Goal: Information Seeking & Learning: Learn about a topic

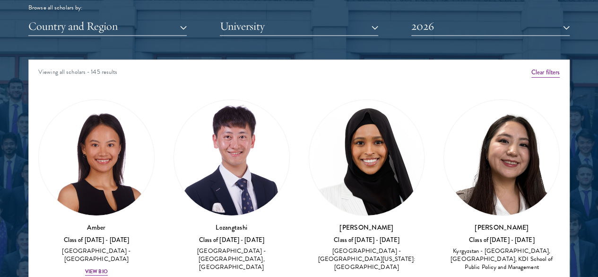
scroll to position [1182, 0]
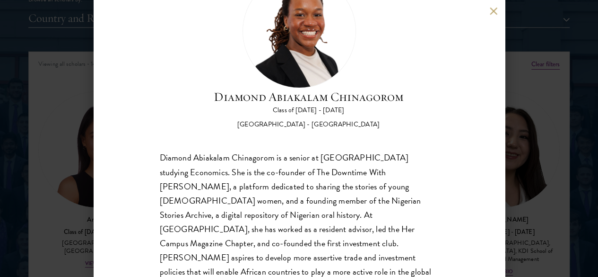
scroll to position [55, 0]
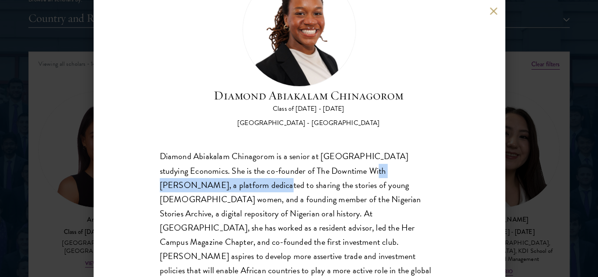
drag, startPoint x: 372, startPoint y: 133, endPoint x: 238, endPoint y: 154, distance: 135.4
click at [238, 154] on div "Diamond Abiakalam Chinagorom is a senior at [GEOGRAPHIC_DATA] studying Economic…" at bounding box center [299, 220] width 279 height 142
click at [238, 152] on div "Diamond Abiakalam Chinagorom is a senior at [GEOGRAPHIC_DATA] studying Economic…" at bounding box center [299, 220] width 279 height 142
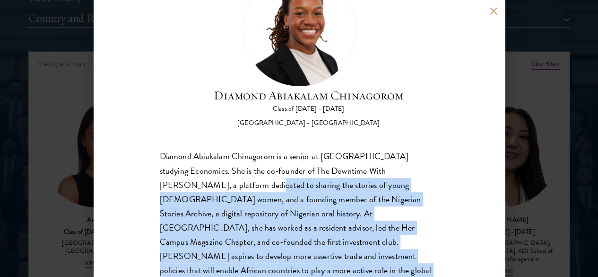
drag, startPoint x: 238, startPoint y: 152, endPoint x: 379, endPoint y: 236, distance: 164.1
click at [379, 244] on div "Diamond Abiakalam Chinagorom is a senior at [GEOGRAPHIC_DATA] studying Economic…" at bounding box center [299, 220] width 279 height 142
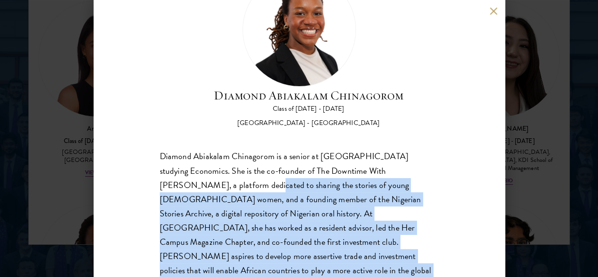
scroll to position [1276, 0]
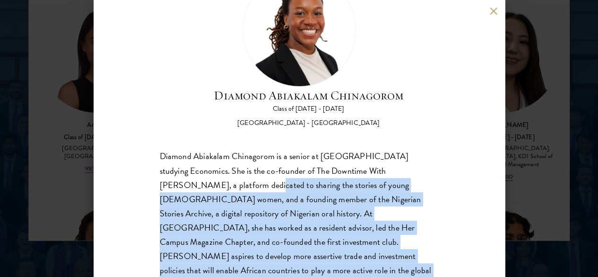
click at [419, 220] on div "Diamond Abiakalam Chinagorom is a senior at [GEOGRAPHIC_DATA] studying Economic…" at bounding box center [299, 220] width 279 height 142
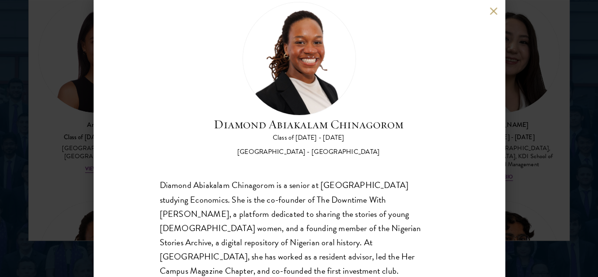
scroll to position [8, 0]
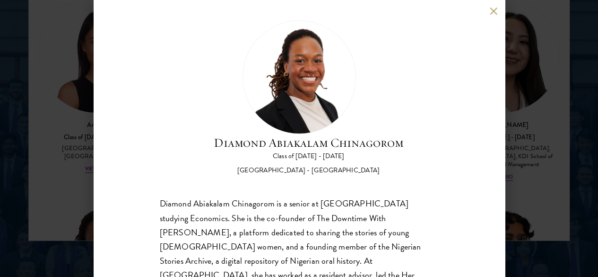
click at [518, 129] on div "Diamond Abiakalam [GEOGRAPHIC_DATA] Class of [DATE] - [DATE] [GEOGRAPHIC_DATA] …" at bounding box center [299, 138] width 598 height 277
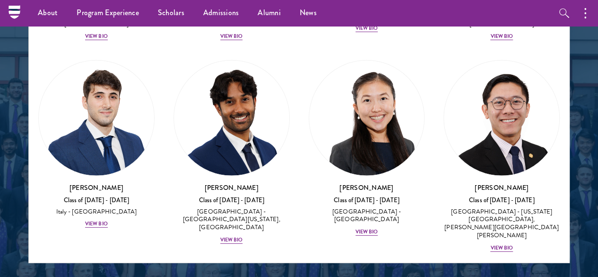
scroll to position [4842, 0]
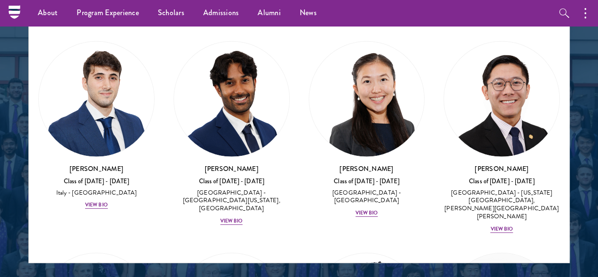
drag, startPoint x: 542, startPoint y: 225, endPoint x: 532, endPoint y: 227, distance: 9.7
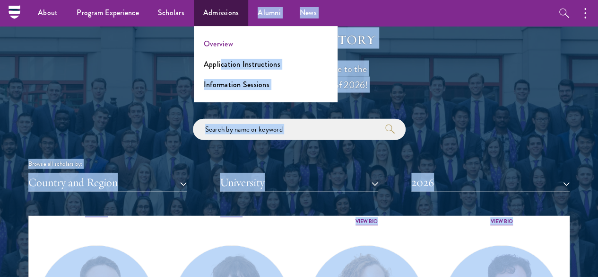
scroll to position [0, 0]
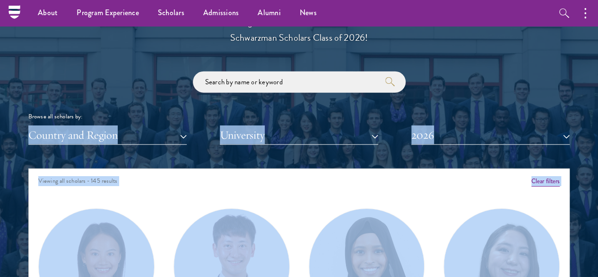
drag, startPoint x: 526, startPoint y: 228, endPoint x: 202, endPoint y: 88, distance: 352.8
click at [201, 87] on div "Scholar Directory Congratulations and welcome to the Schwarzman Scholars Class …" at bounding box center [298, 216] width 541 height 471
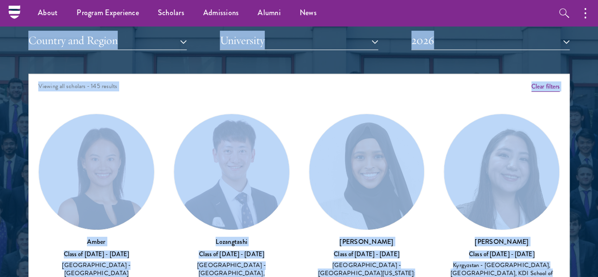
scroll to position [1159, 0]
click at [187, 74] on div "Viewing all scholars - 145 results" at bounding box center [299, 87] width 540 height 26
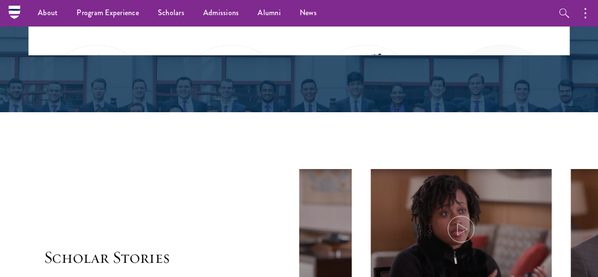
scroll to position [1372, 0]
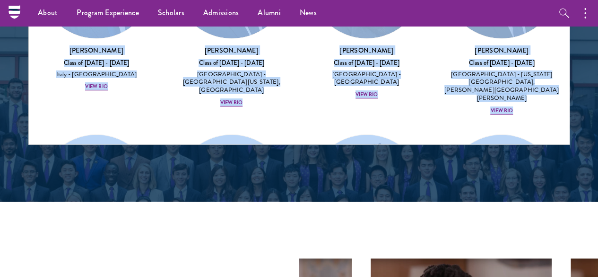
drag, startPoint x: 66, startPoint y: 74, endPoint x: 490, endPoint y: 113, distance: 425.4
click at [490, 113] on div "Viewing all scholars - 145 results Clear filters Amber Class of [DATE] - [DATE]…" at bounding box center [298, 3] width 541 height 284
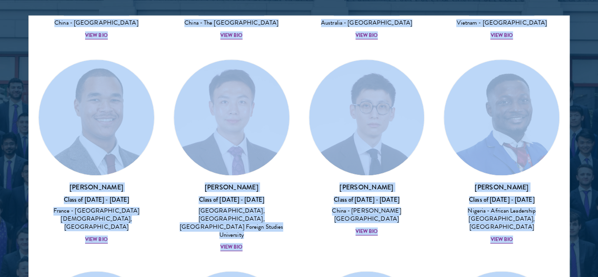
scroll to position [3991, 0]
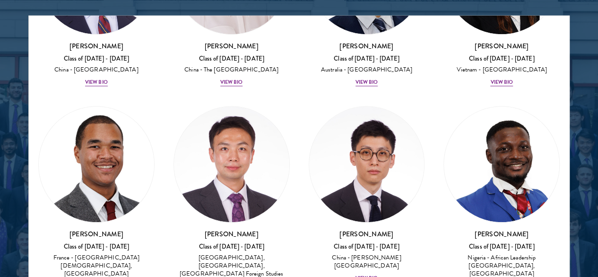
click at [1, 114] on div at bounding box center [299, 64] width 598 height 584
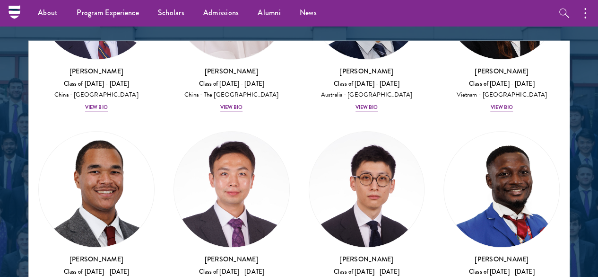
scroll to position [1028, 0]
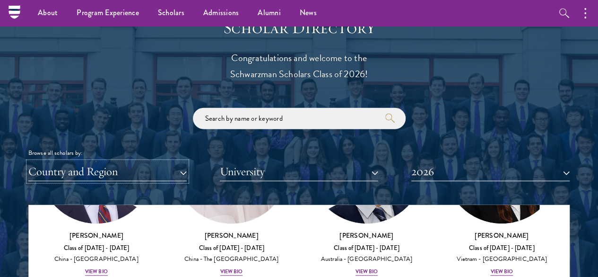
click at [186, 162] on button "Country and Region" at bounding box center [107, 171] width 158 height 19
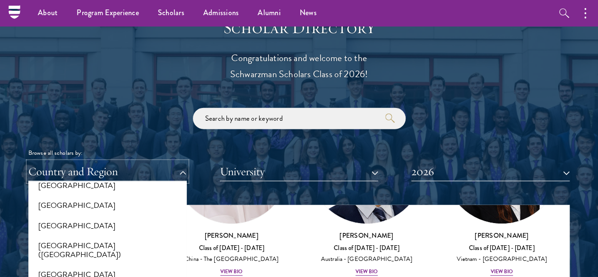
scroll to position [1135, 0]
click at [128, 216] on button "[GEOGRAPHIC_DATA]" at bounding box center [107, 226] width 153 height 20
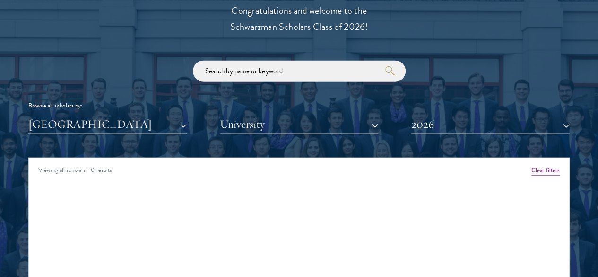
scroll to position [1123, 0]
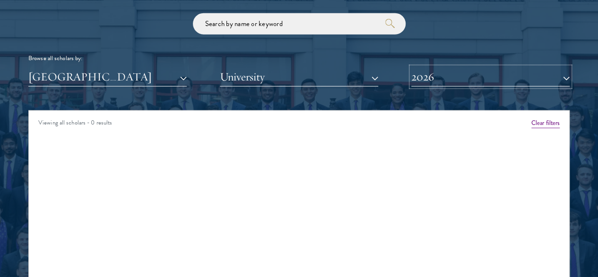
click at [422, 67] on button "2026" at bounding box center [490, 76] width 158 height 19
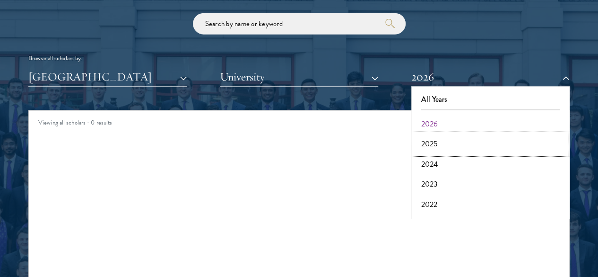
click at [425, 134] on button "2025" at bounding box center [490, 144] width 153 height 20
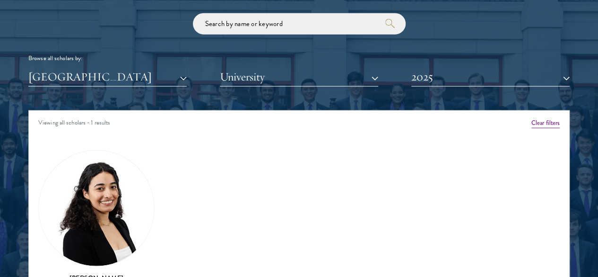
scroll to position [1170, 0]
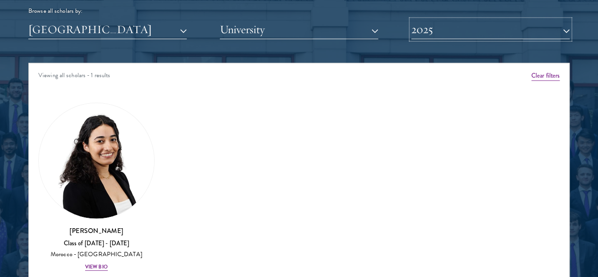
click at [422, 20] on button "2025" at bounding box center [490, 29] width 158 height 19
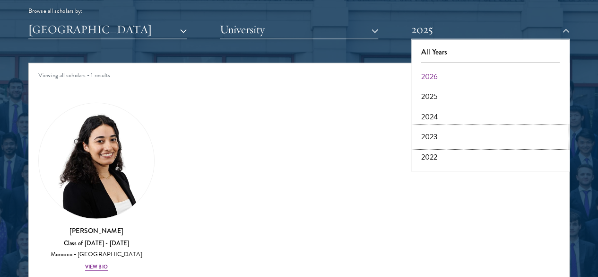
click at [438, 127] on button "2023" at bounding box center [490, 137] width 153 height 20
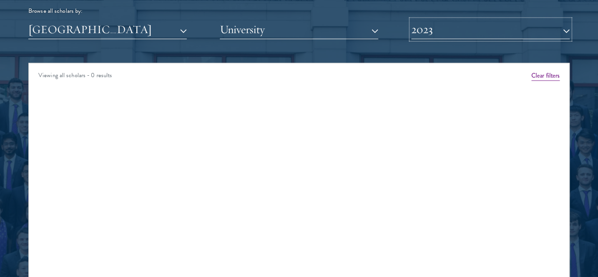
drag, startPoint x: 448, startPoint y: 17, endPoint x: 448, endPoint y: 37, distance: 19.9
click at [448, 20] on button "2023" at bounding box center [490, 29] width 158 height 19
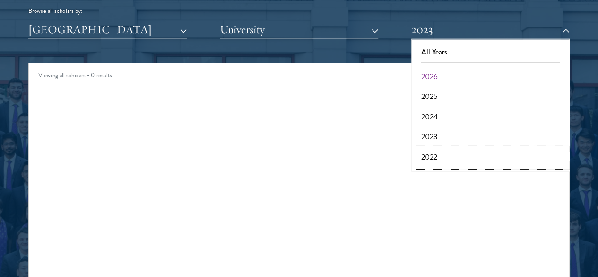
click at [436, 147] on button "2022" at bounding box center [490, 157] width 153 height 20
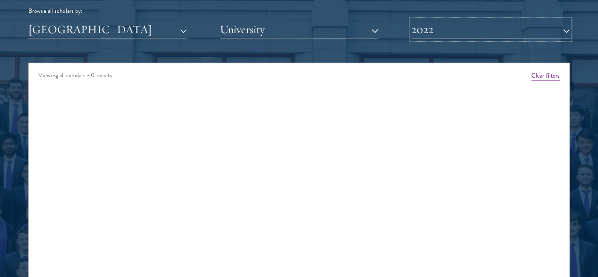
click at [447, 20] on button "2022" at bounding box center [490, 29] width 158 height 19
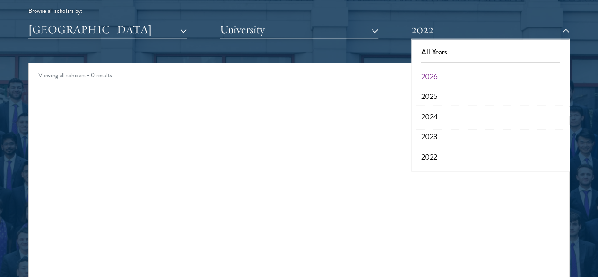
click at [451, 107] on button "2024" at bounding box center [490, 117] width 153 height 20
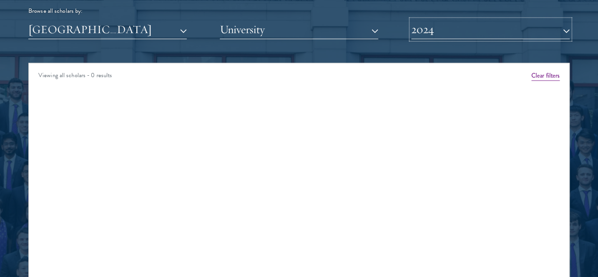
click at [448, 20] on button "2024" at bounding box center [490, 29] width 158 height 19
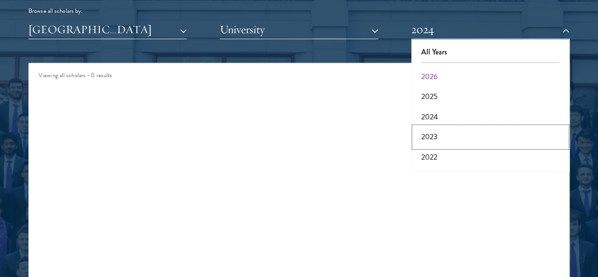
click at [451, 127] on button "2023" at bounding box center [490, 137] width 153 height 20
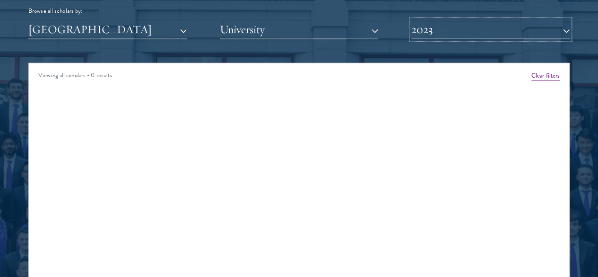
click at [424, 20] on button "2023" at bounding box center [490, 29] width 158 height 19
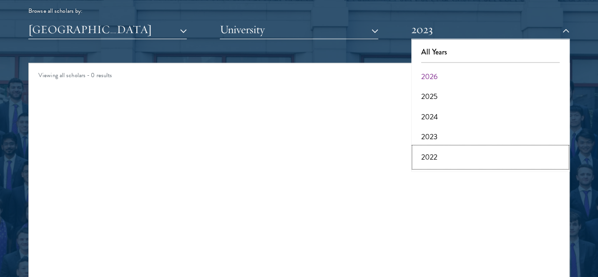
click at [442, 147] on button "2022" at bounding box center [490, 157] width 153 height 20
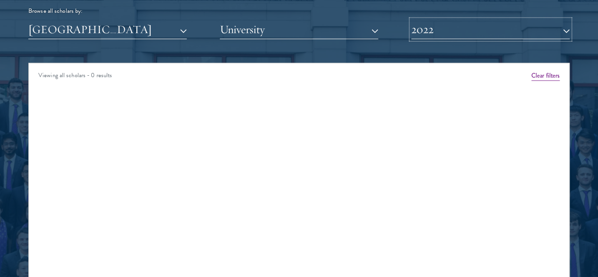
click at [435, 20] on button "2022" at bounding box center [490, 29] width 158 height 19
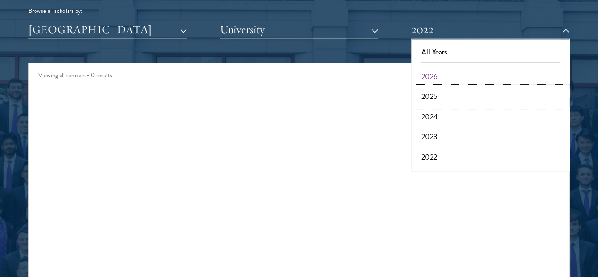
click at [445, 87] on button "2025" at bounding box center [490, 97] width 153 height 20
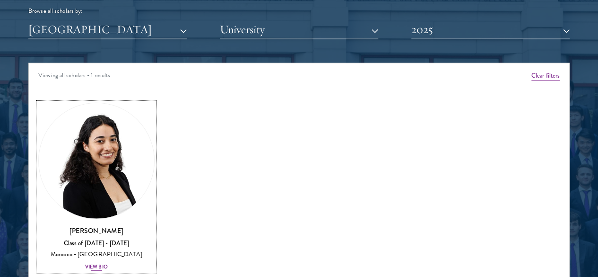
click at [140, 226] on h3 "[PERSON_NAME]" at bounding box center [96, 230] width 116 height 9
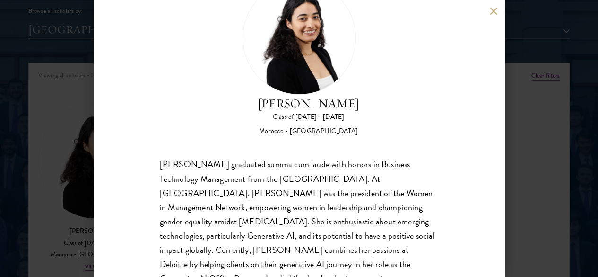
scroll to position [71, 0]
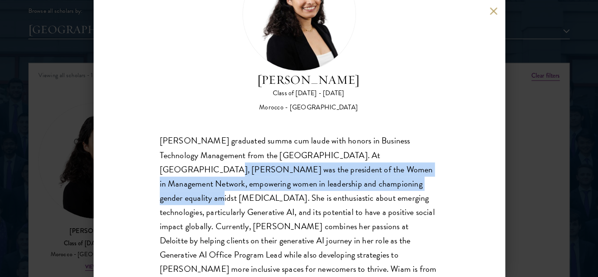
drag, startPoint x: 187, startPoint y: 132, endPoint x: 201, endPoint y: 164, distance: 35.0
click at [201, 164] on div "[PERSON_NAME] graduated summa cum laude with honors in Business Technology Mana…" at bounding box center [299, 212] width 279 height 157
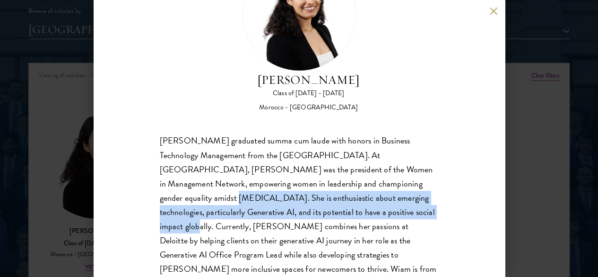
drag, startPoint x: 229, startPoint y: 164, endPoint x: 210, endPoint y: 192, distance: 33.3
click at [210, 192] on div "[PERSON_NAME] graduated summa cum laude with honors in Business Technology Mana…" at bounding box center [299, 212] width 279 height 157
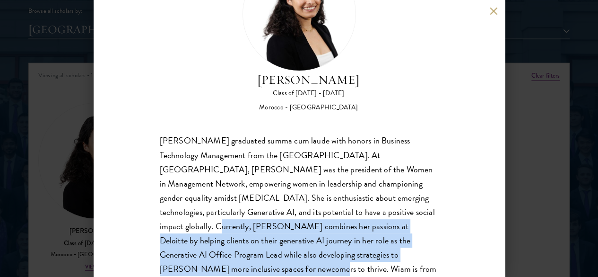
drag, startPoint x: 240, startPoint y: 192, endPoint x: 319, endPoint y: 245, distance: 95.3
click at [320, 245] on div "[PERSON_NAME] graduated summa cum laude with honors in Business Technology Mana…" at bounding box center [299, 212] width 279 height 157
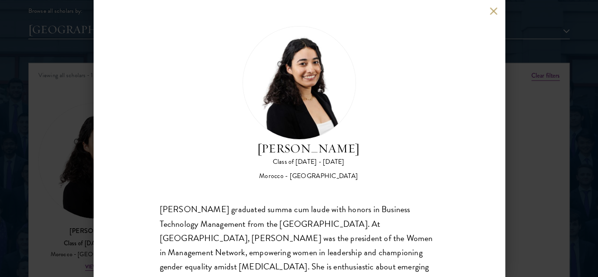
scroll to position [0, 0]
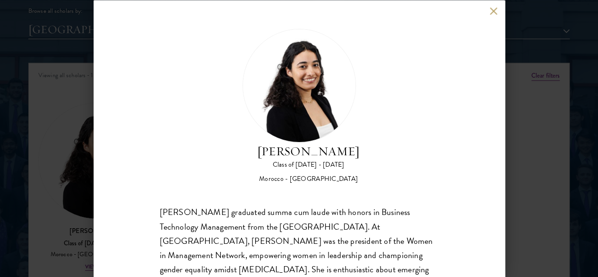
click at [63, 197] on div "[PERSON_NAME] Class of [DATE] - [DATE] [GEOGRAPHIC_DATA] - [GEOGRAPHIC_DATA] [P…" at bounding box center [299, 138] width 598 height 277
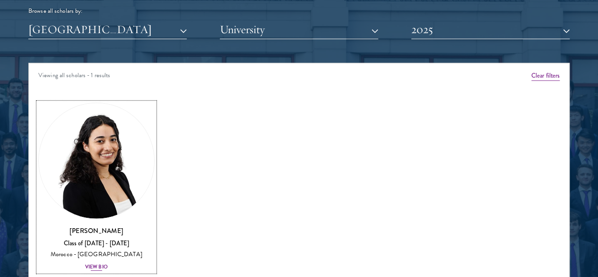
click at [121, 226] on h3 "[PERSON_NAME]" at bounding box center [96, 230] width 116 height 9
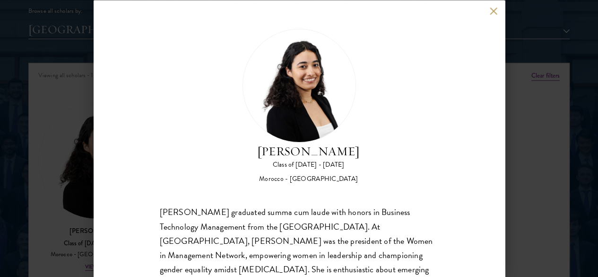
click at [309, 142] on h2 "[PERSON_NAME]" at bounding box center [308, 151] width 103 height 18
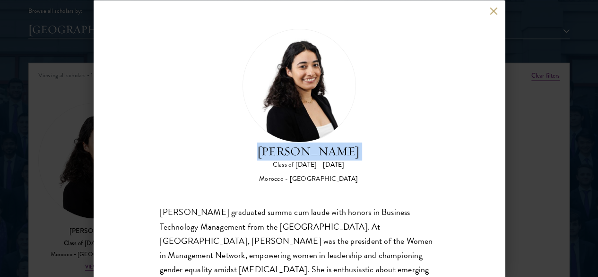
click at [309, 142] on h2 "[PERSON_NAME]" at bounding box center [308, 151] width 103 height 18
copy div "[PERSON_NAME]"
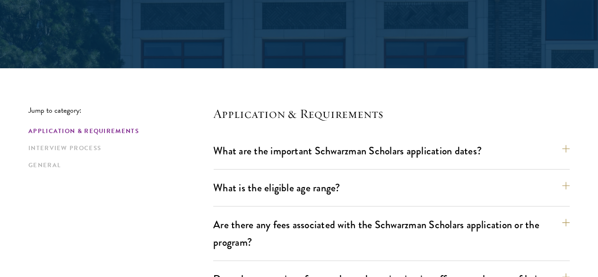
scroll to position [236, 0]
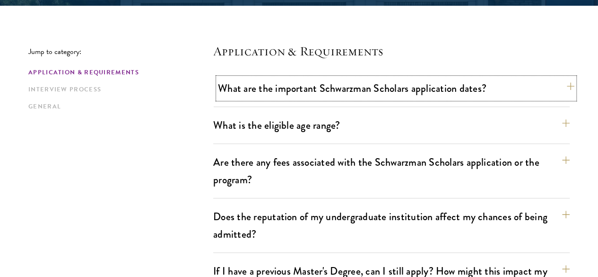
click at [385, 96] on button "What are the important Schwarzman Scholars application dates?" at bounding box center [396, 88] width 357 height 21
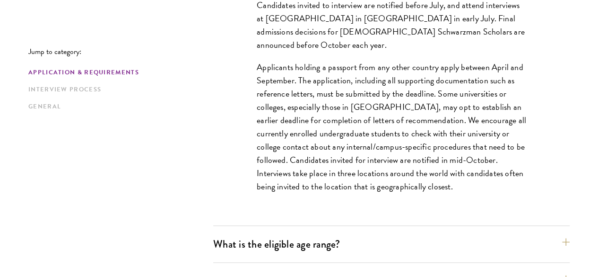
scroll to position [378, 0]
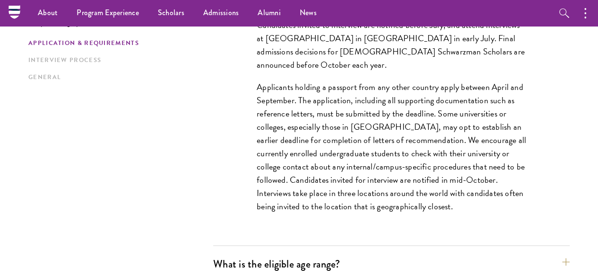
click at [412, 183] on p "Applicants holding a passport from any other country apply between April and Se…" at bounding box center [392, 146] width 270 height 133
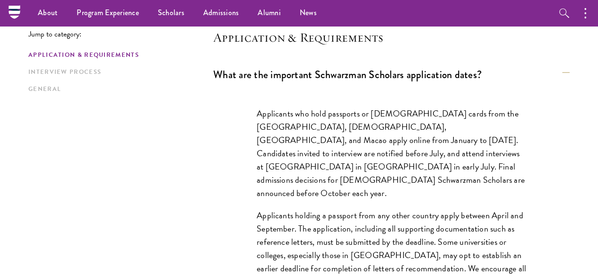
scroll to position [236, 0]
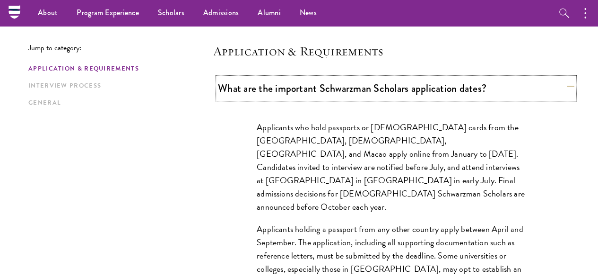
click at [399, 99] on button "What are the important Schwarzman Scholars application dates?" at bounding box center [396, 88] width 357 height 21
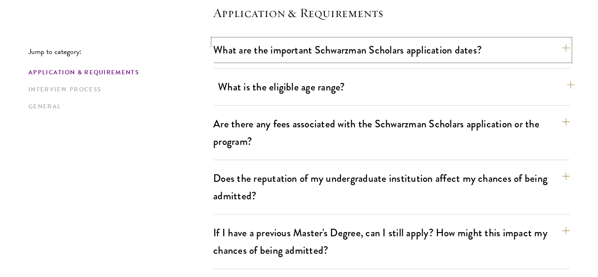
scroll to position [284, 0]
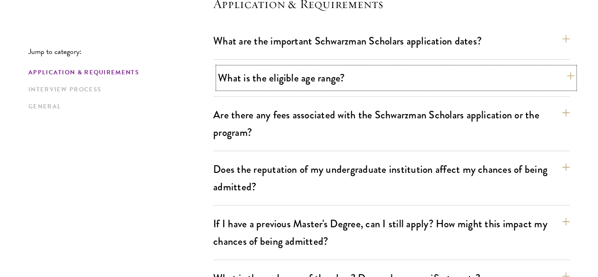
click at [389, 87] on button "What is the eligible age range?" at bounding box center [396, 77] width 357 height 21
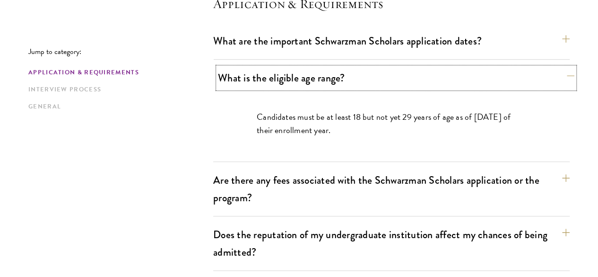
click at [484, 74] on button "What is the eligible age range?" at bounding box center [396, 77] width 357 height 21
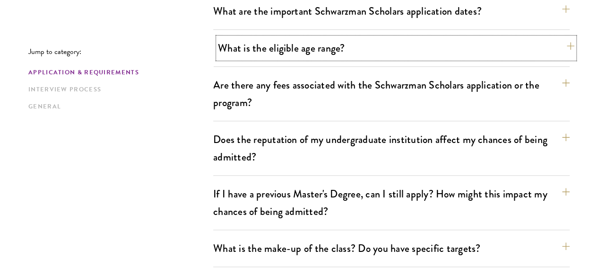
scroll to position [331, 0]
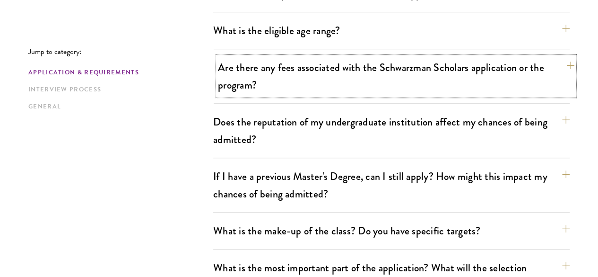
click at [488, 77] on button "Are there any fees associated with the Schwarzman Scholars application or the p…" at bounding box center [396, 76] width 357 height 39
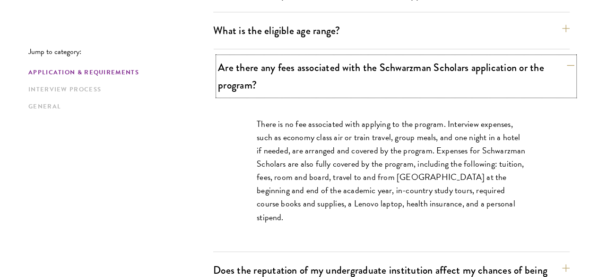
click at [490, 76] on button "Are there any fees associated with the Schwarzman Scholars application or the p…" at bounding box center [396, 76] width 357 height 39
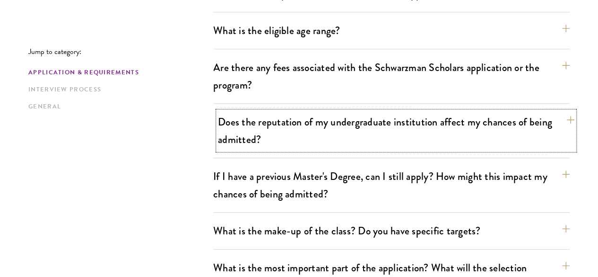
click at [505, 111] on button "Does the reputation of my undergraduate institution affect my chances of being …" at bounding box center [396, 130] width 357 height 39
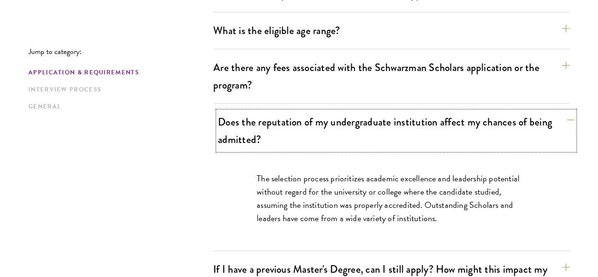
click at [495, 111] on button "Does the reputation of my undergraduate institution affect my chances of being …" at bounding box center [396, 130] width 357 height 39
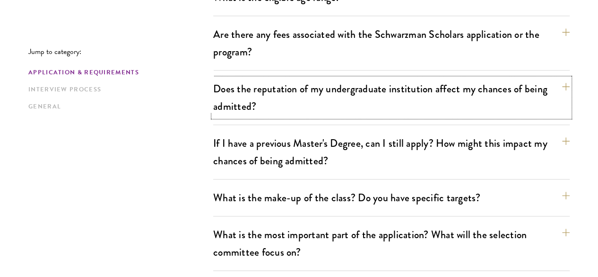
scroll to position [378, 0]
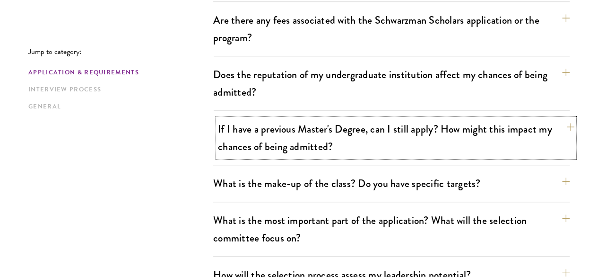
click at [490, 121] on button "If I have a previous Master's Degree, can I still apply? How might this impact …" at bounding box center [396, 137] width 357 height 39
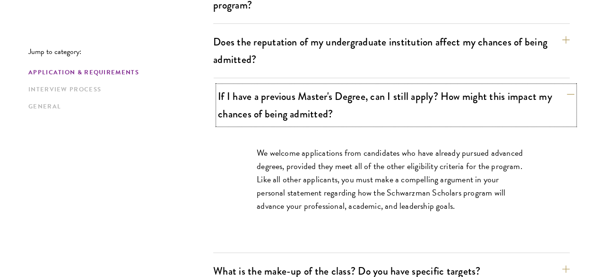
scroll to position [426, 0]
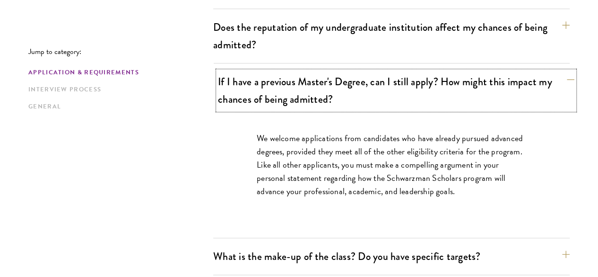
click at [459, 75] on button "If I have a previous Master's Degree, can I still apply? How might this impact …" at bounding box center [396, 90] width 357 height 39
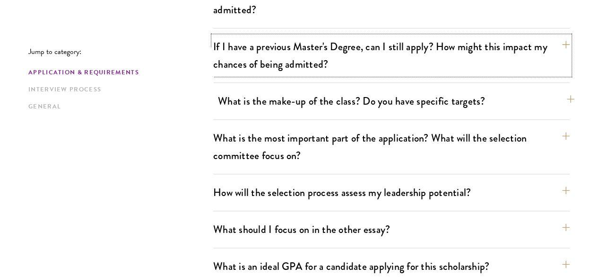
scroll to position [473, 0]
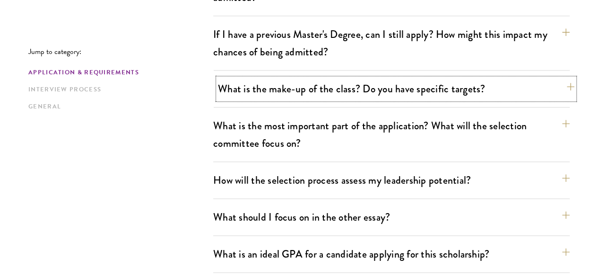
click at [457, 78] on button "What is the make-up of the class? Do you have specific targets?" at bounding box center [396, 88] width 357 height 21
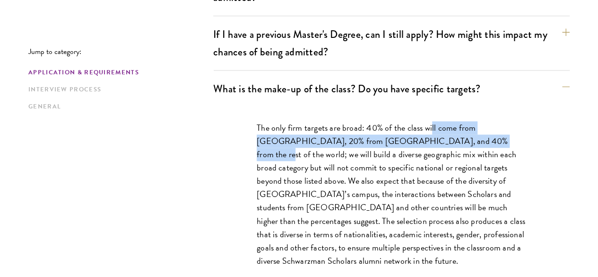
drag, startPoint x: 434, startPoint y: 96, endPoint x: 484, endPoint y: 114, distance: 52.8
click at [484, 114] on div "The only firm targets are broad: 40% of the class will come from the United Sta…" at bounding box center [391, 199] width 326 height 184
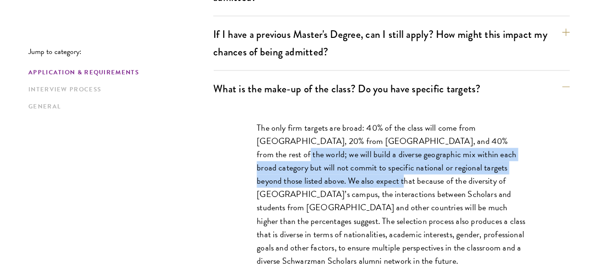
drag, startPoint x: 498, startPoint y: 119, endPoint x: 354, endPoint y: 157, distance: 149.6
click at [354, 157] on p "The only firm targets are broad: 40% of the class will come from the United Sta…" at bounding box center [392, 194] width 270 height 146
click at [311, 163] on p "The only firm targets are broad: 40% of the class will come from the United Sta…" at bounding box center [392, 194] width 270 height 146
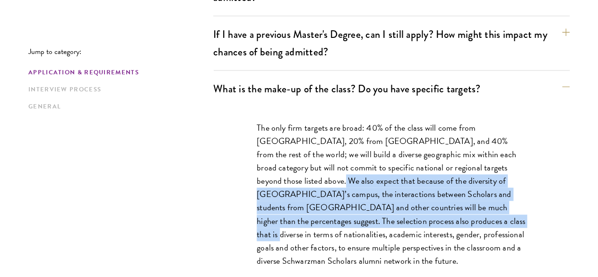
drag, startPoint x: 291, startPoint y: 159, endPoint x: 460, endPoint y: 200, distance: 173.3
click at [460, 200] on p "The only firm targets are broad: 40% of the class will come from the United Sta…" at bounding box center [392, 194] width 270 height 146
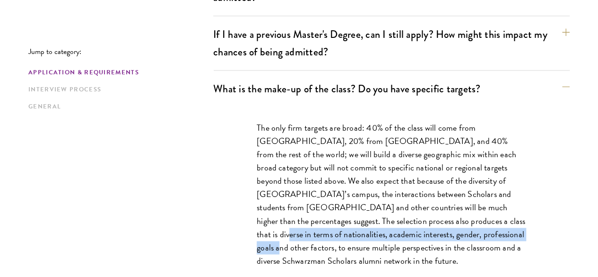
drag, startPoint x: 466, startPoint y: 200, endPoint x: 498, endPoint y: 217, distance: 36.4
click at [498, 217] on p "The only firm targets are broad: 40% of the class will come from the United Sta…" at bounding box center [392, 194] width 270 height 146
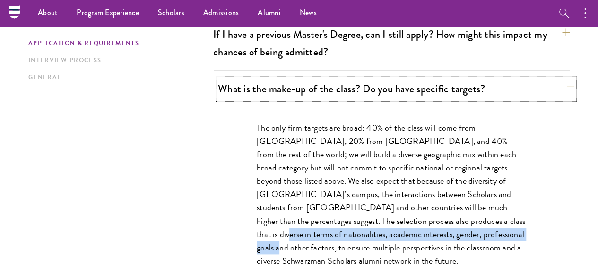
click at [402, 78] on button "What is the make-up of the class? Do you have specific targets?" at bounding box center [396, 88] width 357 height 21
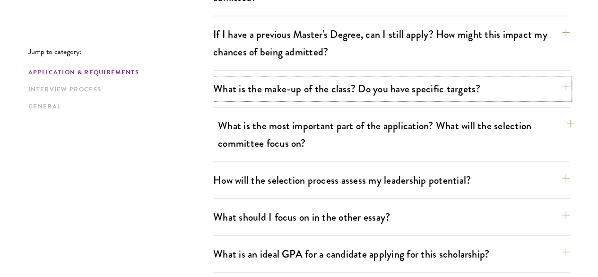
scroll to position [520, 0]
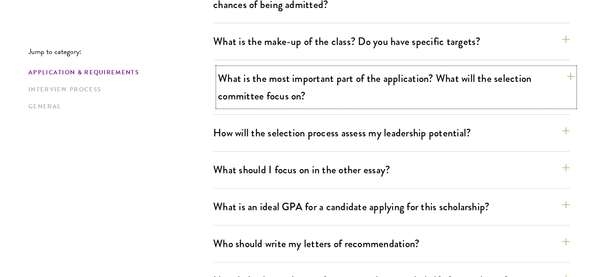
click at [399, 68] on button "What is the most important part of the application? What will the selection com…" at bounding box center [396, 87] width 357 height 39
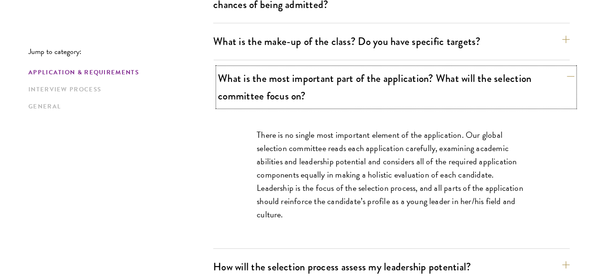
click at [396, 68] on button "What is the most important part of the application? What will the selection com…" at bounding box center [396, 87] width 357 height 39
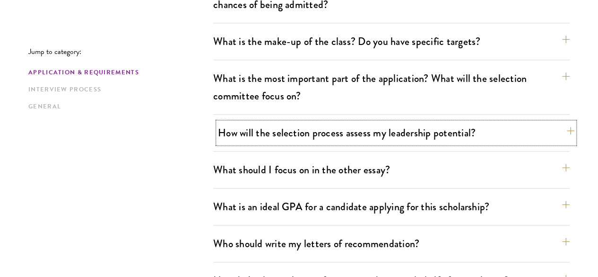
click at [409, 122] on button "How will the selection process assess my leadership potential?" at bounding box center [396, 132] width 357 height 21
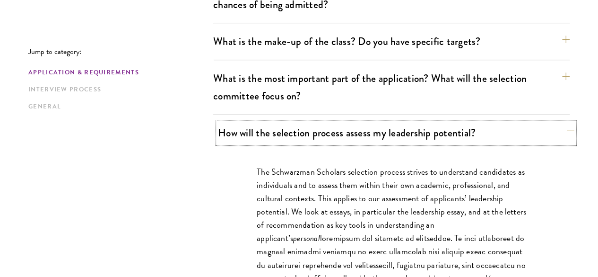
click at [409, 122] on button "How will the selection process assess my leadership potential?" at bounding box center [396, 132] width 357 height 21
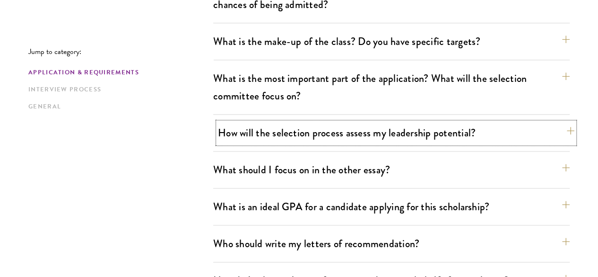
scroll to position [567, 0]
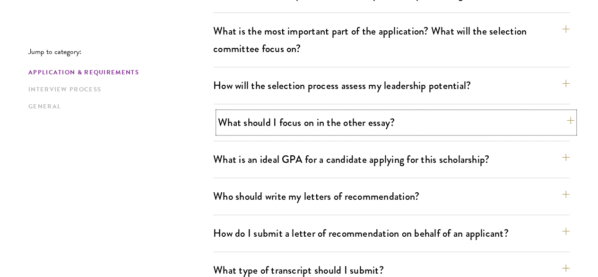
click at [405, 112] on button "What should I focus on in the other essay?" at bounding box center [396, 122] width 357 height 21
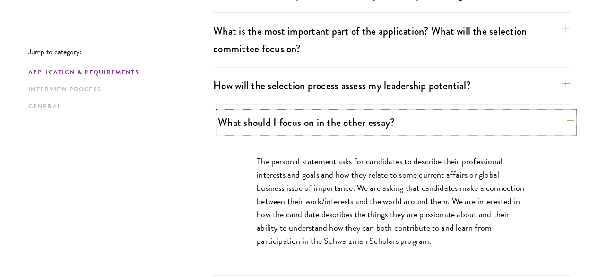
click at [405, 112] on button "What should I focus on in the other essay?" at bounding box center [396, 122] width 357 height 21
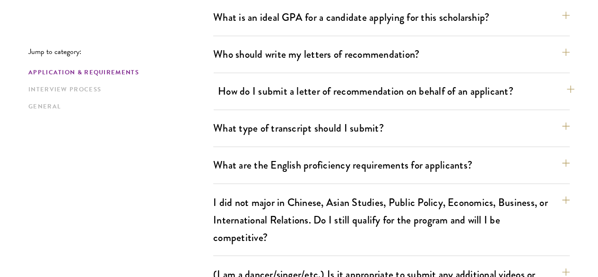
scroll to position [757, 0]
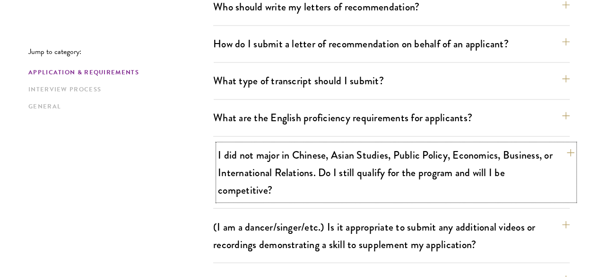
click at [374, 144] on button "I did not major in Chinese, Asian Studies, Public Policy, Economics, Business, …" at bounding box center [396, 172] width 357 height 56
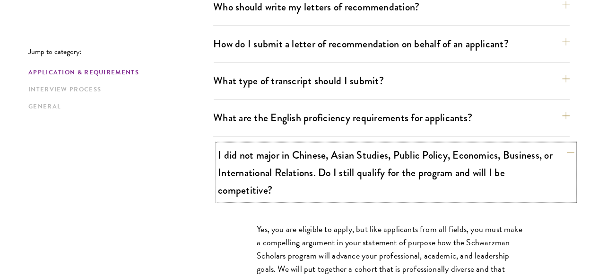
click at [369, 144] on button "I did not major in Chinese, Asian Studies, Public Policy, Economics, Business, …" at bounding box center [396, 172] width 357 height 56
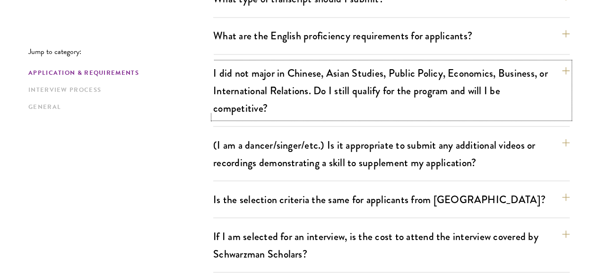
scroll to position [851, 0]
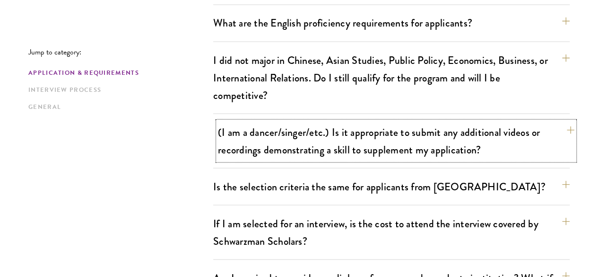
click at [373, 121] on button "(I am a dancer/singer/etc.) Is it appropriate to submit any additional videos o…" at bounding box center [396, 140] width 357 height 39
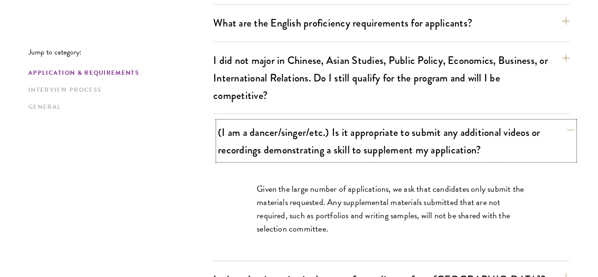
click at [371, 121] on button "(I am a dancer/singer/etc.) Is it appropriate to submit any additional videos o…" at bounding box center [396, 140] width 357 height 39
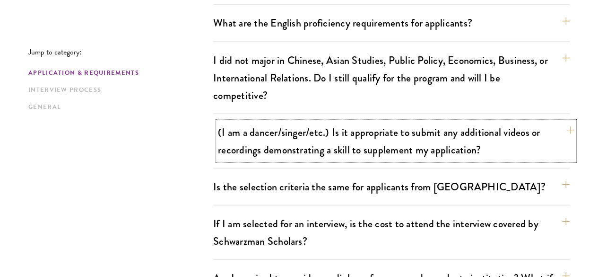
scroll to position [898, 0]
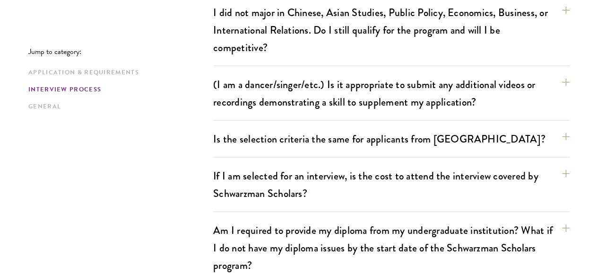
drag, startPoint x: 365, startPoint y: 79, endPoint x: 351, endPoint y: 85, distance: 14.7
drag, startPoint x: 351, startPoint y: 85, endPoint x: 185, endPoint y: 165, distance: 184.4
click at [185, 165] on div "Jump to category: Application & Requirements Interview Process General Applicat…" at bounding box center [298, 208] width 541 height 1652
click at [325, 165] on button "If I am selected for an interview, is the cost to attend the interview covered …" at bounding box center [396, 184] width 357 height 39
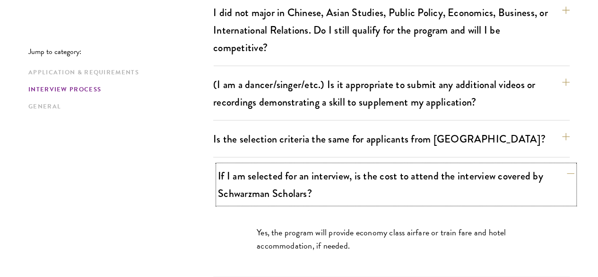
click at [325, 165] on button "If I am selected for an interview, is the cost to attend the interview covered …" at bounding box center [396, 184] width 357 height 39
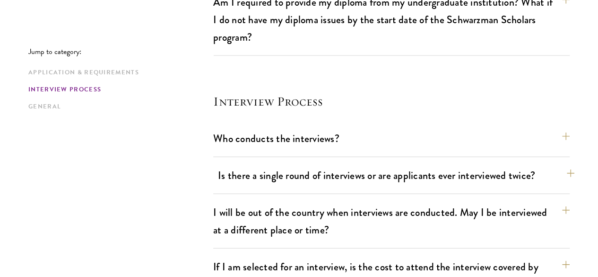
scroll to position [1135, 0]
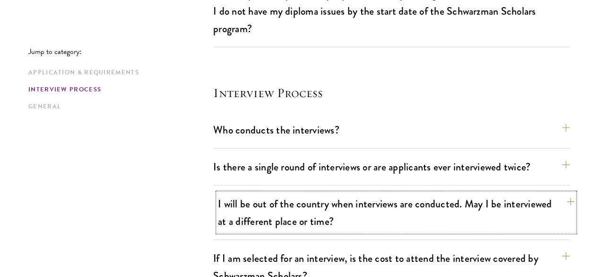
click at [401, 193] on button "I will be out of the country when interviews are conducted. May I be interviewe…" at bounding box center [396, 212] width 357 height 39
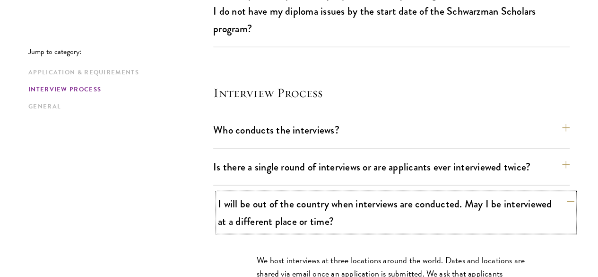
click at [400, 193] on button "I will be out of the country when interviews are conducted. May I be interviewe…" at bounding box center [396, 212] width 357 height 39
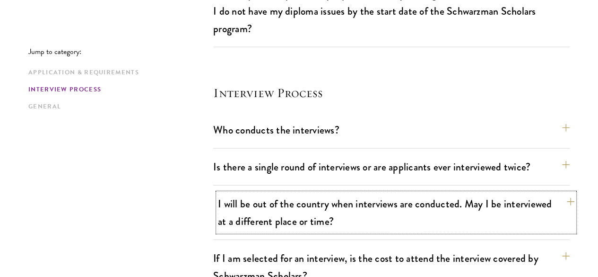
click at [400, 193] on button "I will be out of the country when interviews are conducted. May I be interviewe…" at bounding box center [396, 212] width 357 height 39
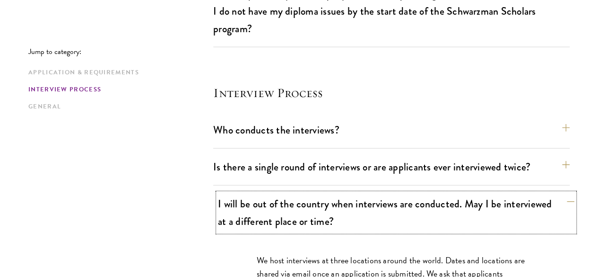
click at [412, 193] on button "I will be out of the country when interviews are conducted. May I be interviewe…" at bounding box center [396, 212] width 357 height 39
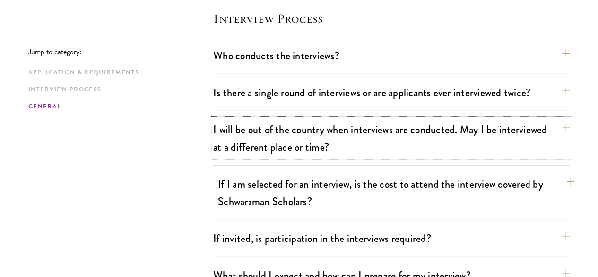
scroll to position [1229, 0]
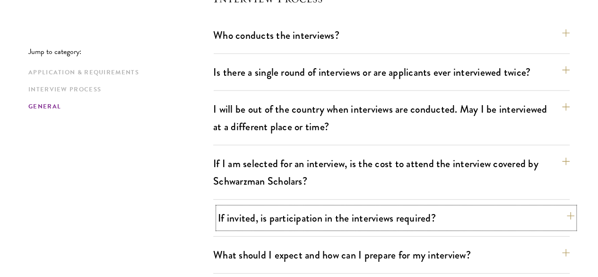
click at [373, 207] on button "If invited, is participation in the interviews required?" at bounding box center [396, 217] width 357 height 21
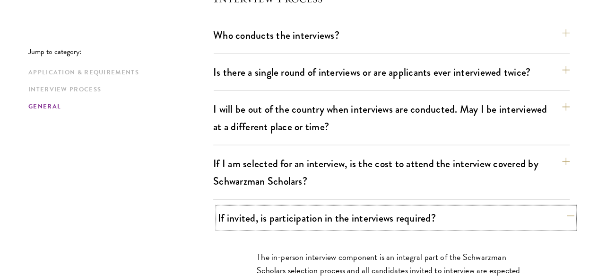
click at [373, 207] on button "If invited, is participation in the interviews required?" at bounding box center [396, 217] width 357 height 21
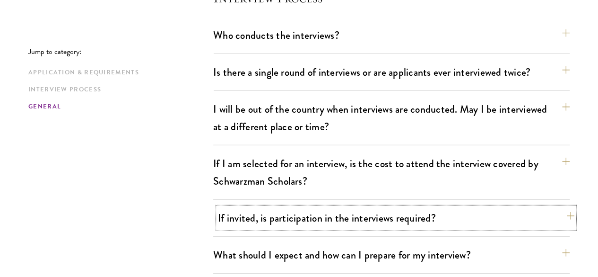
scroll to position [1277, 0]
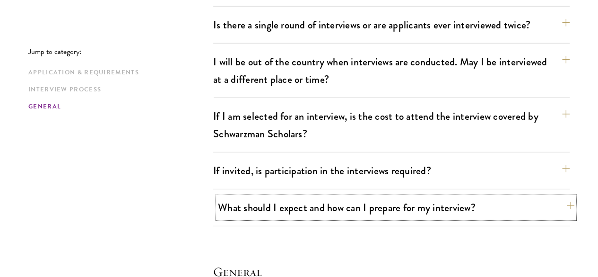
click at [379, 197] on button "What should I expect and how can I prepare for my interview?" at bounding box center [396, 207] width 357 height 21
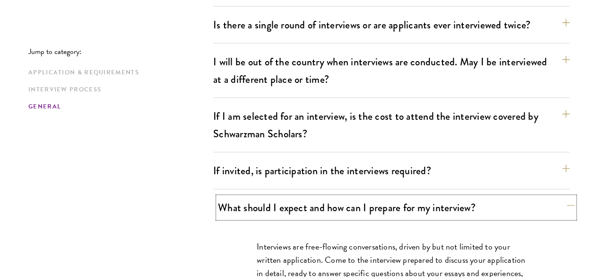
click at [379, 197] on button "What should I expect and how can I prepare for my interview?" at bounding box center [396, 207] width 357 height 21
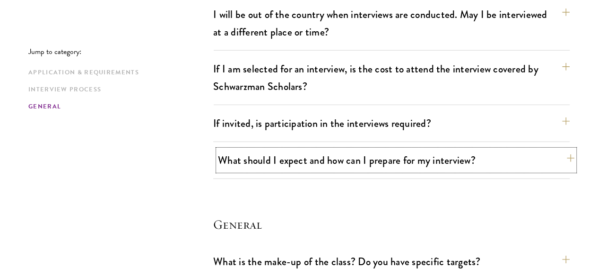
scroll to position [1371, 0]
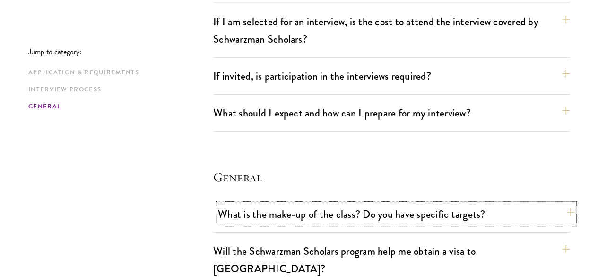
click at [371, 203] on button "What is the make-up of the class? Do you have specific targets?" at bounding box center [396, 213] width 357 height 21
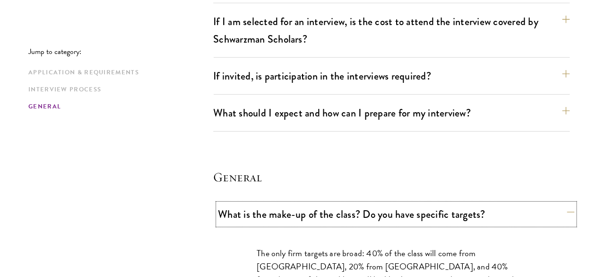
click at [368, 203] on button "What is the make-up of the class? Do you have specific targets?" at bounding box center [396, 213] width 357 height 21
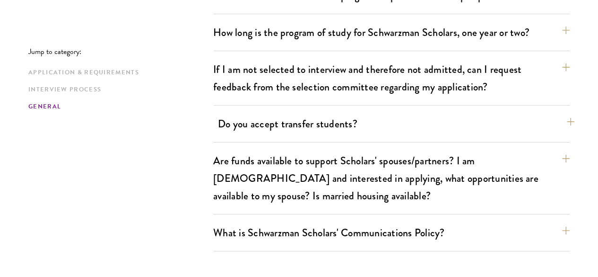
scroll to position [1702, 0]
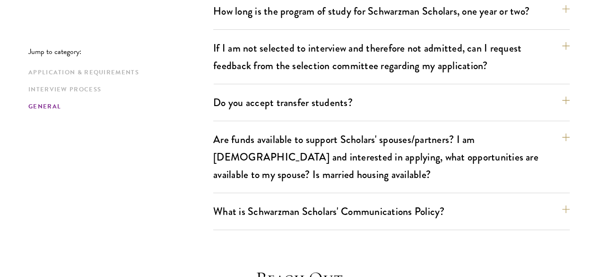
click at [391, 200] on div "What is Schwarzman Scholars' Communications Policy? Social Media and Public Com…" at bounding box center [391, 214] width 357 height 29
click at [393, 200] on div "What is Schwarzman Scholars' Communications Policy? Social Media and Public Com…" at bounding box center [391, 214] width 357 height 29
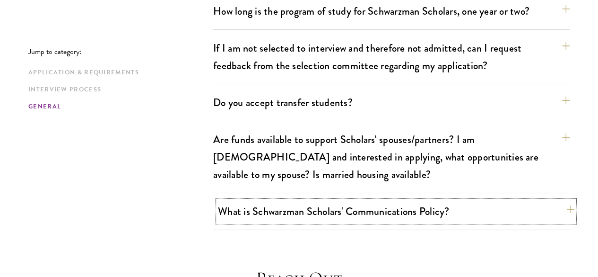
click at [397, 200] on button "What is Schwarzman Scholars' Communications Policy?" at bounding box center [396, 210] width 357 height 21
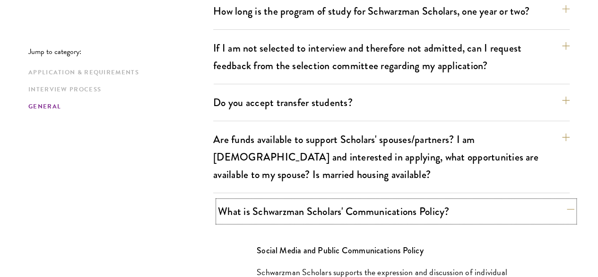
click at [396, 200] on button "What is Schwarzman Scholars' Communications Policy?" at bounding box center [396, 210] width 357 height 21
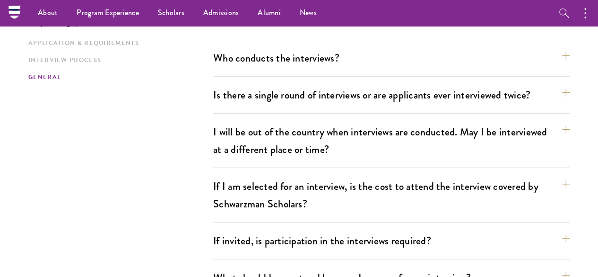
scroll to position [1087, 0]
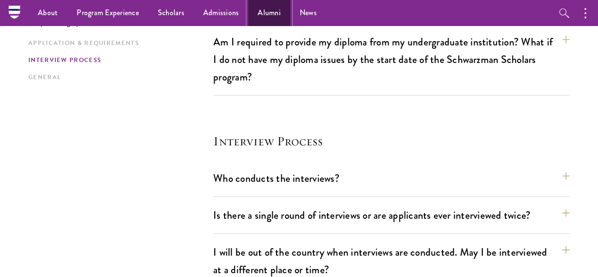
click at [262, 10] on link "Alumni" at bounding box center [269, 13] width 42 height 26
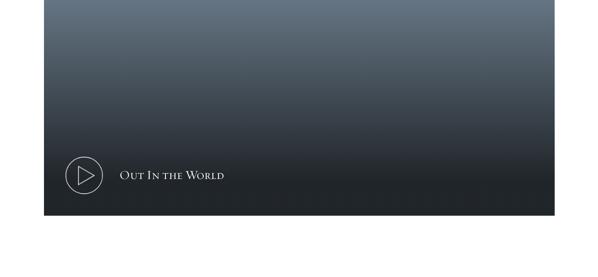
scroll to position [615, 0]
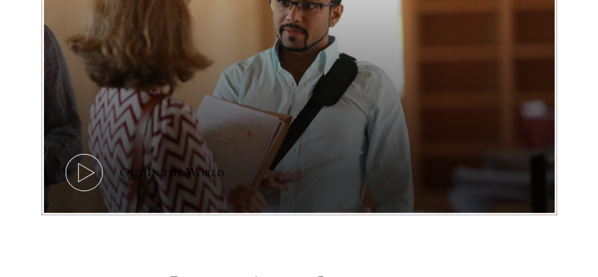
click at [181, 108] on button "Out In the World" at bounding box center [299, 68] width 511 height 287
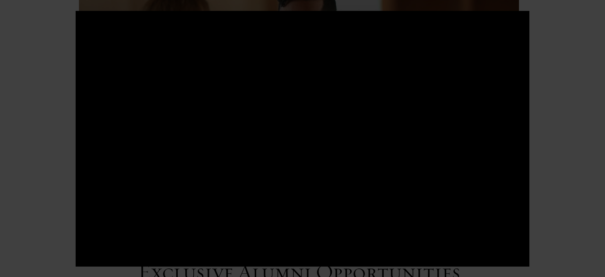
click at [47, 142] on div at bounding box center [302, 138] width 605 height 277
